Goal: Task Accomplishment & Management: Complete application form

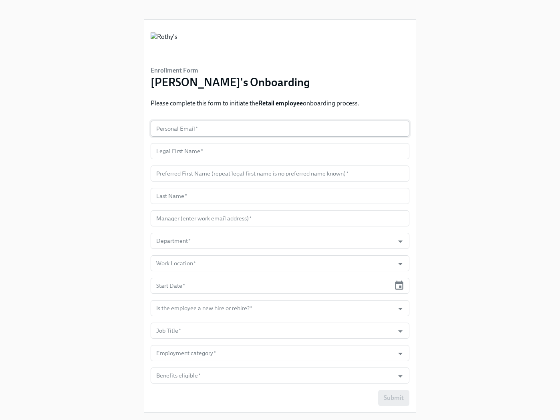
click at [292, 127] on input "text" at bounding box center [280, 129] width 259 height 16
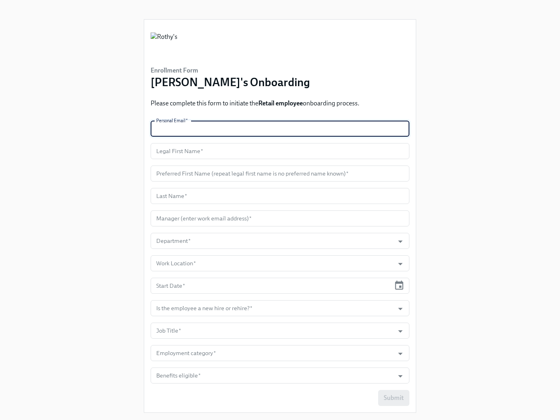
paste input "[EMAIL_ADDRESS][DOMAIN_NAME]"
type input "[EMAIL_ADDRESS][DOMAIN_NAME]"
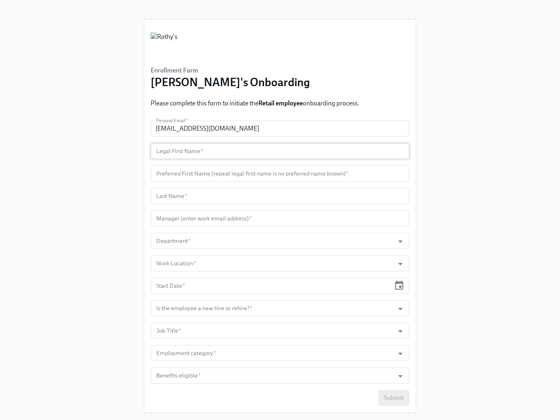
click at [267, 152] on input "text" at bounding box center [280, 151] width 259 height 16
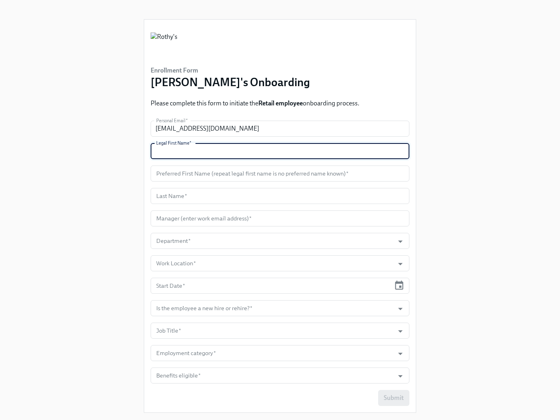
click at [267, 152] on input "text" at bounding box center [280, 151] width 259 height 16
paste input "[PERSON_NAME]"
type input "[PERSON_NAME]"
click at [247, 177] on input "text" at bounding box center [280, 173] width 259 height 16
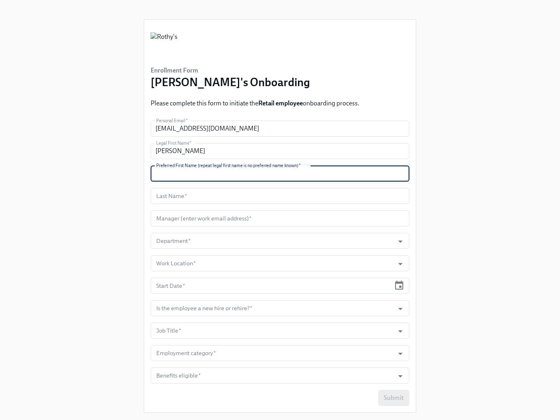
paste input "[PERSON_NAME]"
type input "[PERSON_NAME]"
click at [268, 192] on input "text" at bounding box center [280, 196] width 259 height 16
paste input "[PERSON_NAME]"
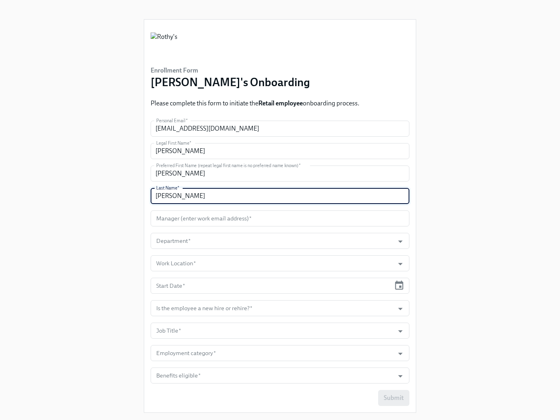
type input "[PERSON_NAME]"
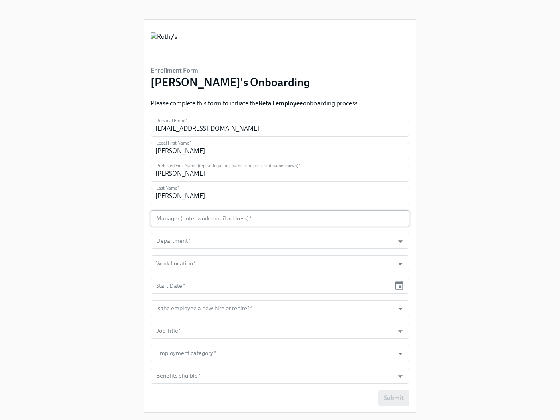
click at [295, 212] on input "text" at bounding box center [280, 218] width 259 height 16
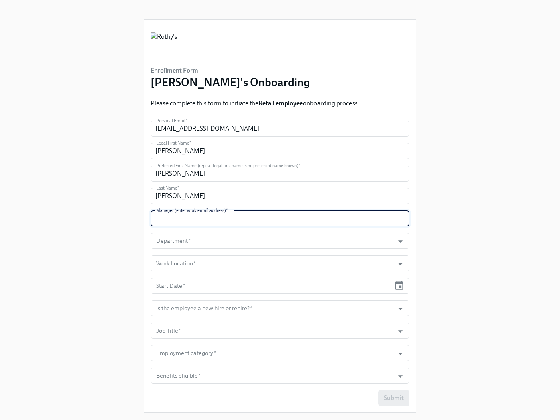
click at [295, 212] on input "text" at bounding box center [280, 218] width 259 height 16
paste input "[EMAIL_ADDRESS][DOMAIN_NAME]"
click at [388, 241] on div at bounding box center [395, 241] width 20 height 12
type input "[EMAIL_ADDRESS][DOMAIN_NAME]"
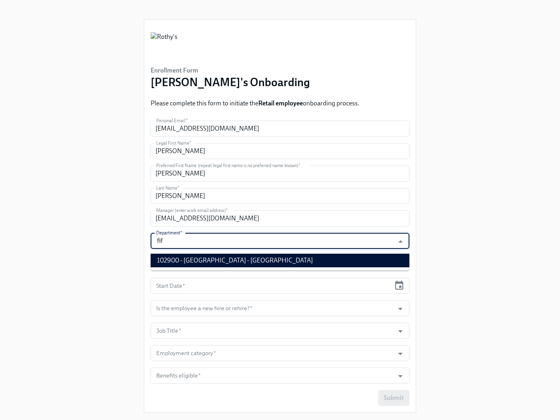
click at [368, 268] on ul "102900 - [GEOGRAPHIC_DATA] - [GEOGRAPHIC_DATA]" at bounding box center [280, 260] width 259 height 20
drag, startPoint x: 364, startPoint y: 260, endPoint x: 339, endPoint y: 265, distance: 25.4
click at [363, 260] on li "102900 - [GEOGRAPHIC_DATA] - [GEOGRAPHIC_DATA]" at bounding box center [280, 260] width 259 height 14
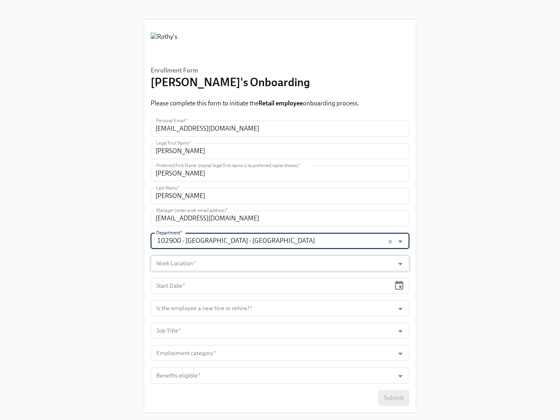
type input "102900 - [GEOGRAPHIC_DATA] - [GEOGRAPHIC_DATA]"
click at [340, 265] on input "Work Location   *" at bounding box center [272, 263] width 235 height 16
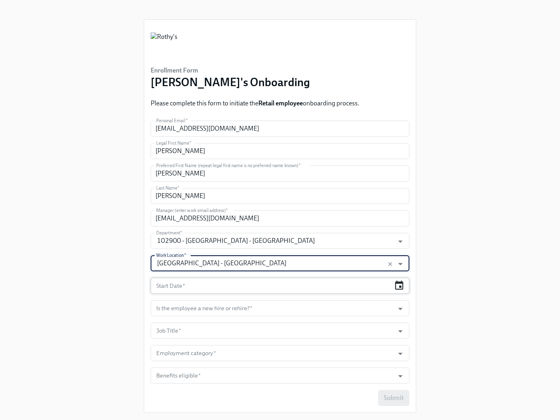
type input "[GEOGRAPHIC_DATA] - [GEOGRAPHIC_DATA]"
click at [404, 285] on div "Start Date *" at bounding box center [280, 285] width 259 height 16
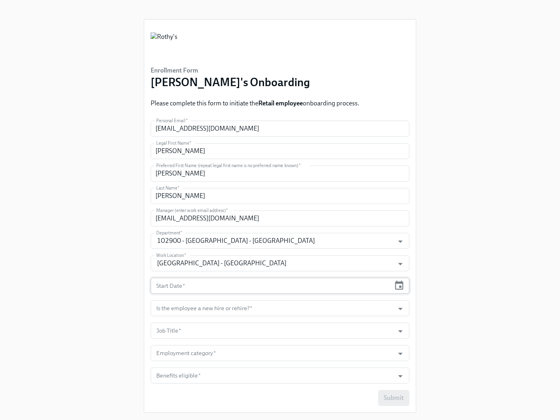
click at [404, 283] on div "Start Date *" at bounding box center [280, 285] width 259 height 16
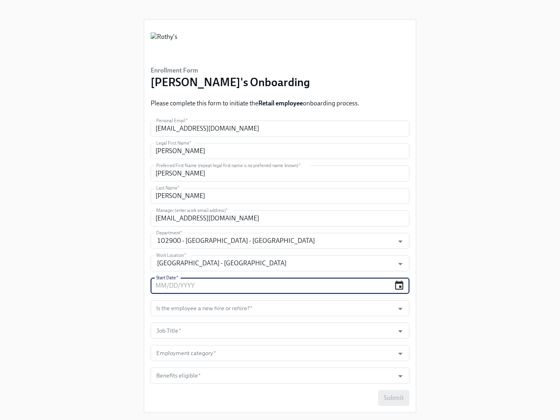
click at [402, 283] on icon "button" at bounding box center [399, 284] width 8 height 9
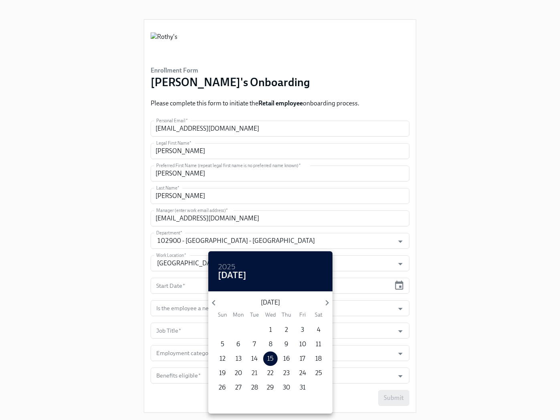
click at [256, 375] on p "21" at bounding box center [254, 372] width 6 height 9
type input "[DATE]"
drag, startPoint x: 515, startPoint y: 306, endPoint x: 452, endPoint y: 307, distance: 63.7
click at [513, 306] on div at bounding box center [280, 210] width 560 height 420
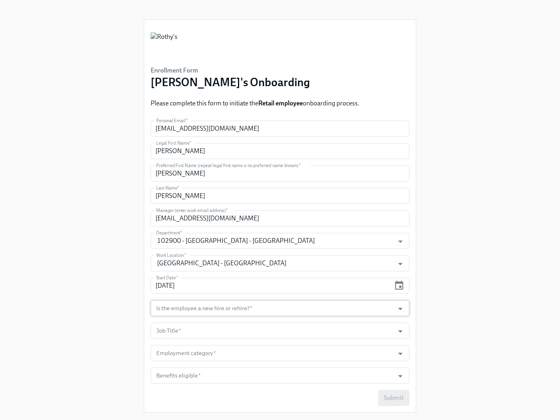
click at [380, 301] on input "Is the employee a new hire or rehire?   *" at bounding box center [272, 308] width 235 height 16
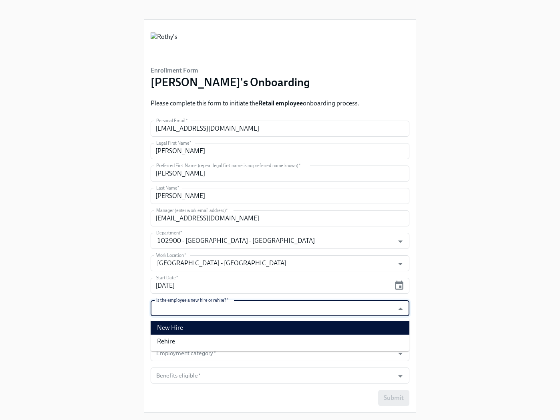
click at [334, 327] on li "New Hire" at bounding box center [280, 328] width 259 height 14
type input "New Hire"
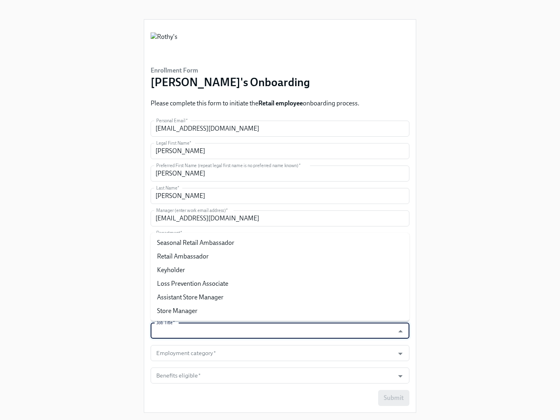
click at [334, 333] on input "Job Title   *" at bounding box center [272, 330] width 235 height 16
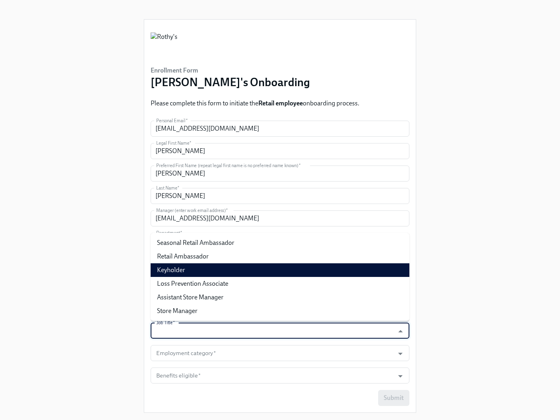
click at [312, 266] on li "Keyholder" at bounding box center [280, 270] width 259 height 14
type input "Keyholder"
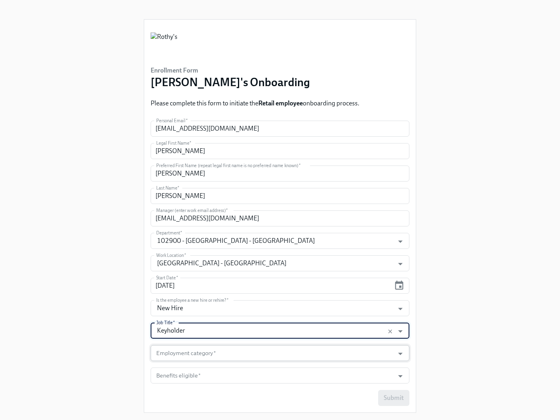
click at [315, 345] on input "Employment category   *" at bounding box center [272, 353] width 235 height 16
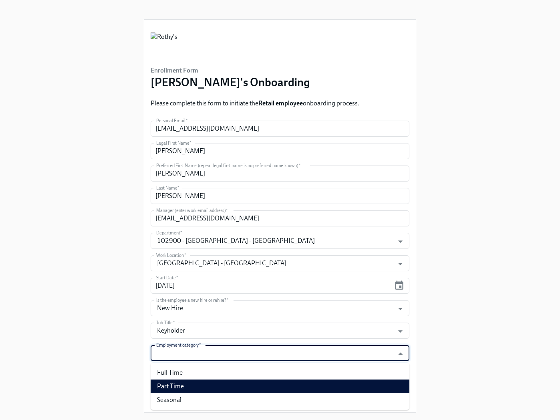
click at [239, 386] on li "Part Time" at bounding box center [280, 386] width 259 height 14
type input "Part Time"
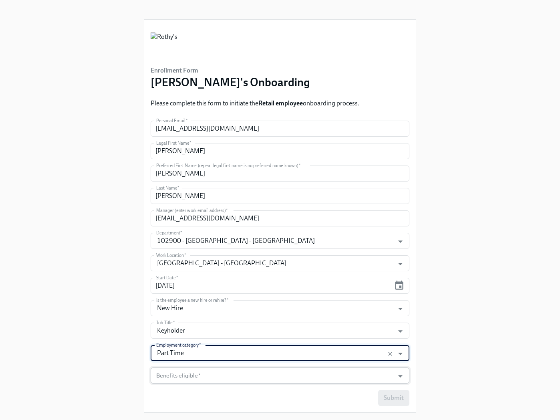
click at [238, 377] on input "Benefits eligible   *" at bounding box center [272, 375] width 235 height 16
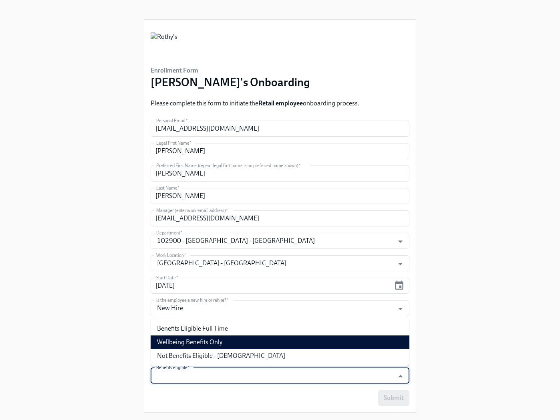
click at [219, 344] on li "Wellbeing Benefits Only" at bounding box center [280, 342] width 259 height 14
type input "Wellbeing Benefits Only"
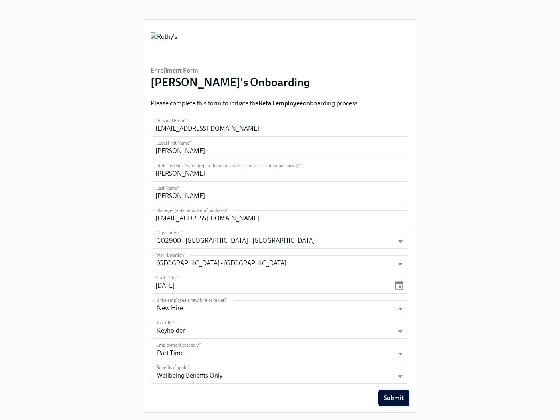
click at [389, 395] on span "Submit" at bounding box center [394, 398] width 20 height 8
